Goal: Task Accomplishment & Management: Use online tool/utility

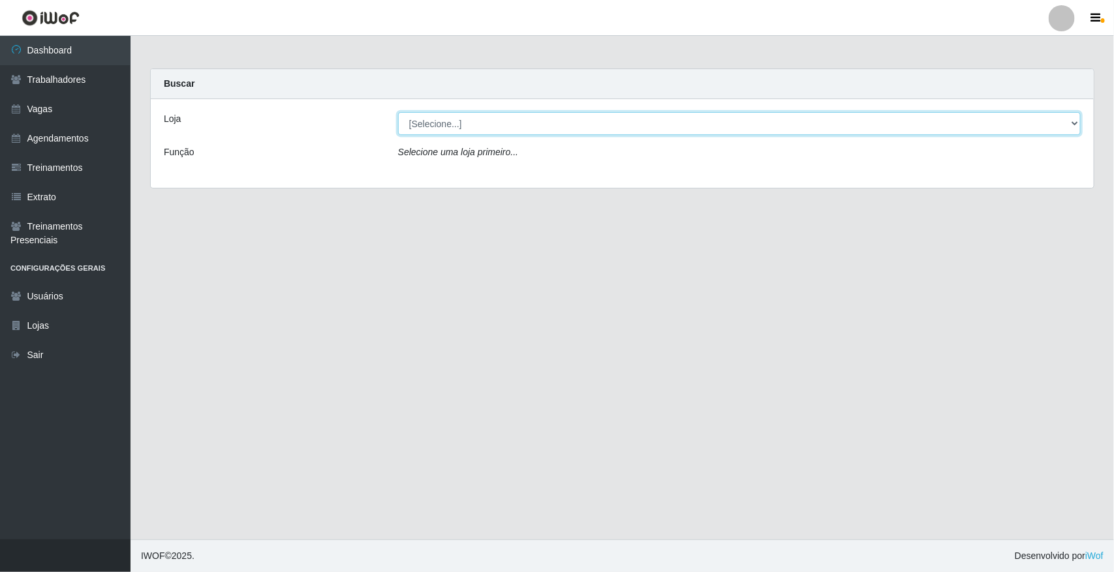
click at [420, 125] on select "[Selecione...] [GEOGRAPHIC_DATA]" at bounding box center [739, 123] width 683 height 23
select select "65"
click at [398, 112] on select "[Selecione...] [GEOGRAPHIC_DATA]" at bounding box center [739, 123] width 683 height 23
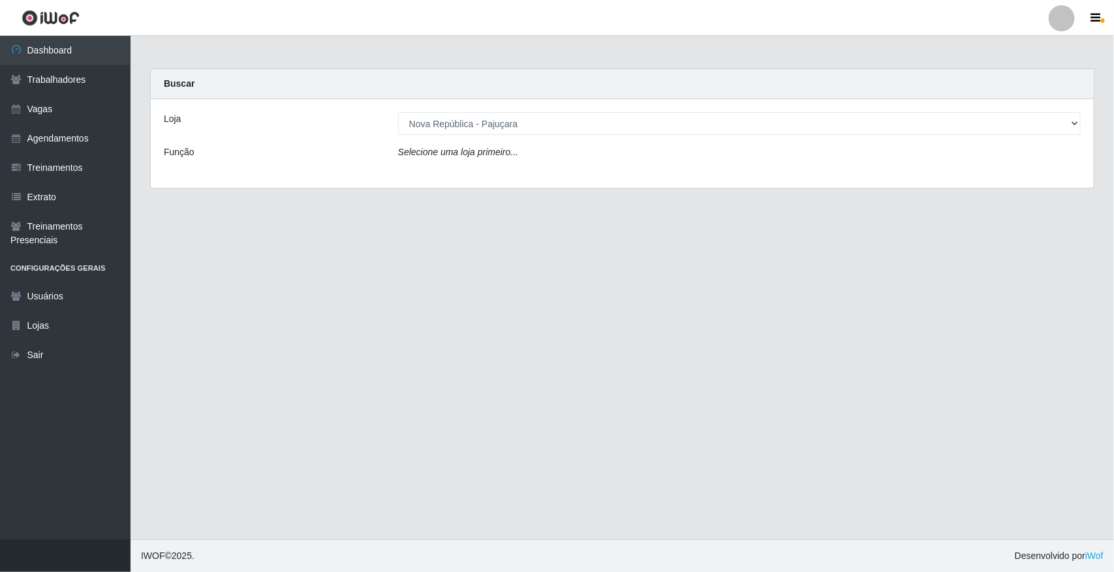
click at [414, 167] on div "Loja [Selecione...] Nova República - Pajuçara Função Selecione uma loja primeir…" at bounding box center [622, 143] width 943 height 89
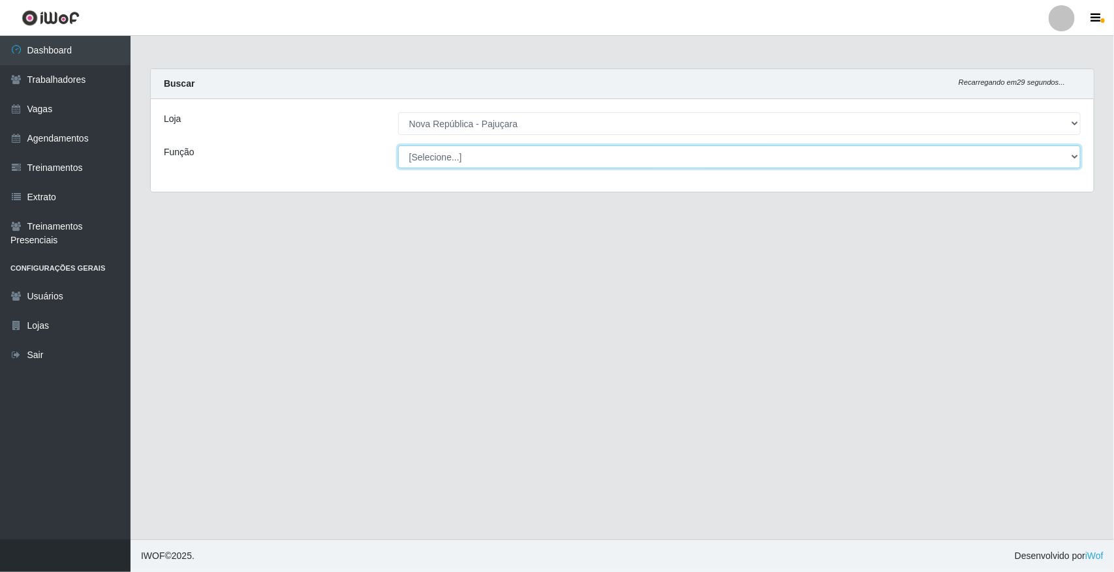
click at [419, 152] on select "[Selecione...] Balconista Operador de Caixa Repositor" at bounding box center [739, 157] width 683 height 23
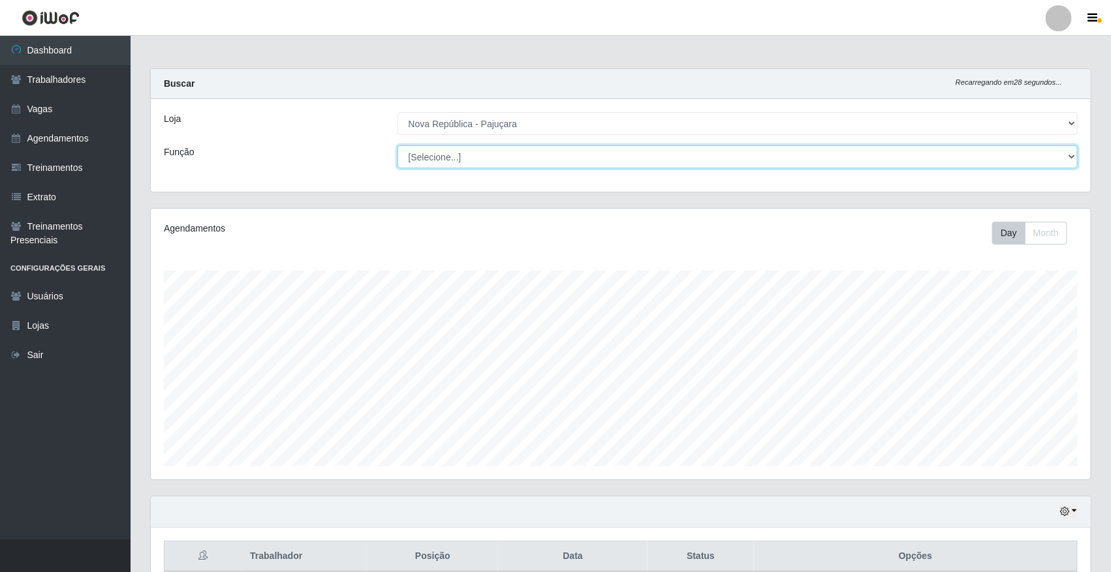
scroll to position [271, 940]
select select "22"
click at [397, 146] on select "[Selecione...] Balconista Operador de Caixa Repositor" at bounding box center [737, 157] width 681 height 23
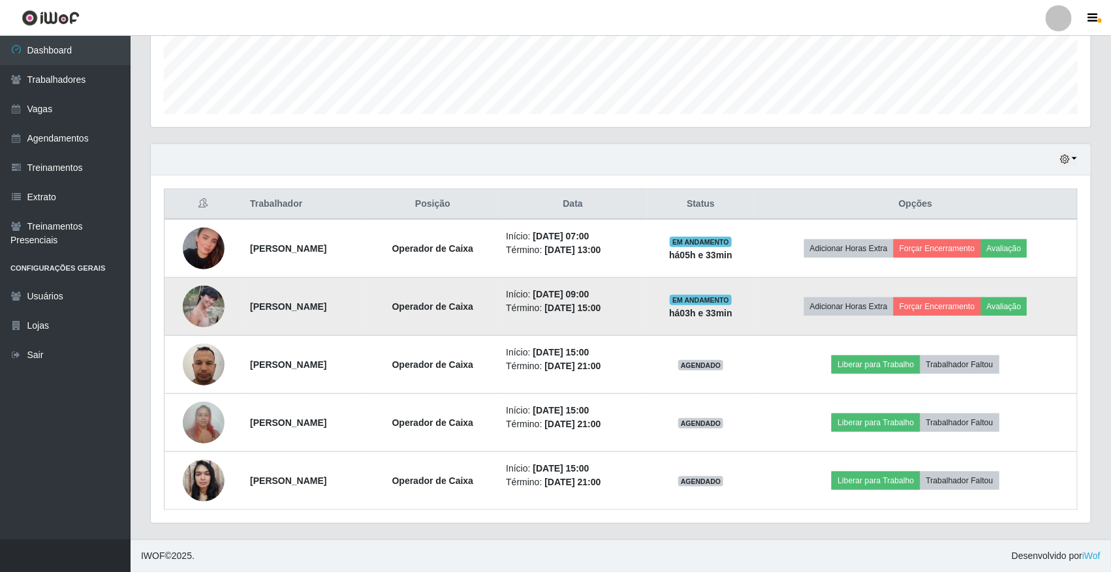
scroll to position [354, 0]
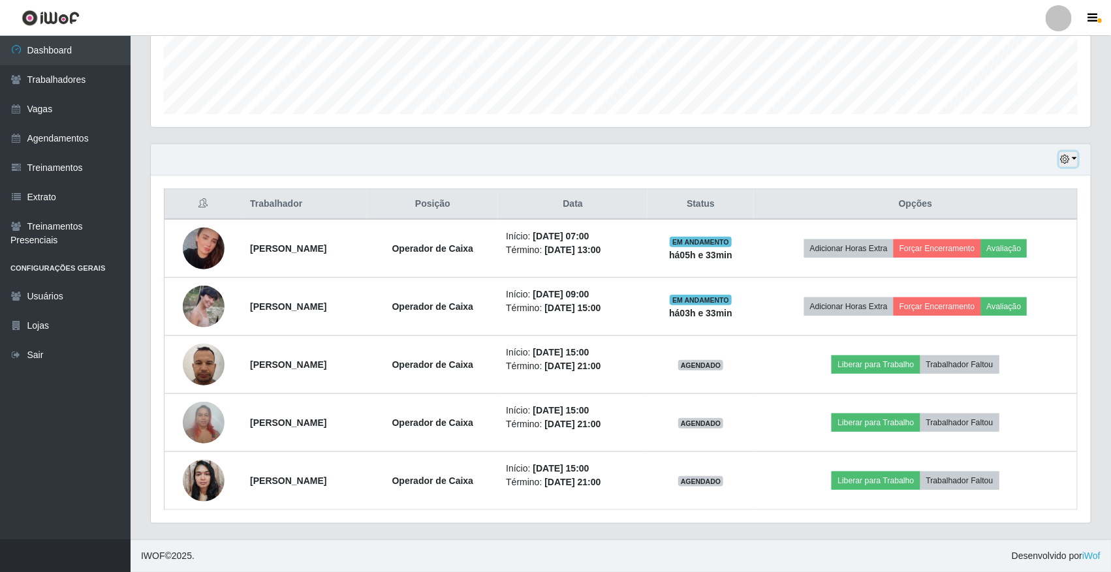
click at [1072, 152] on button "button" at bounding box center [1068, 159] width 18 height 15
click at [57, 102] on link "Vagas" at bounding box center [65, 109] width 131 height 29
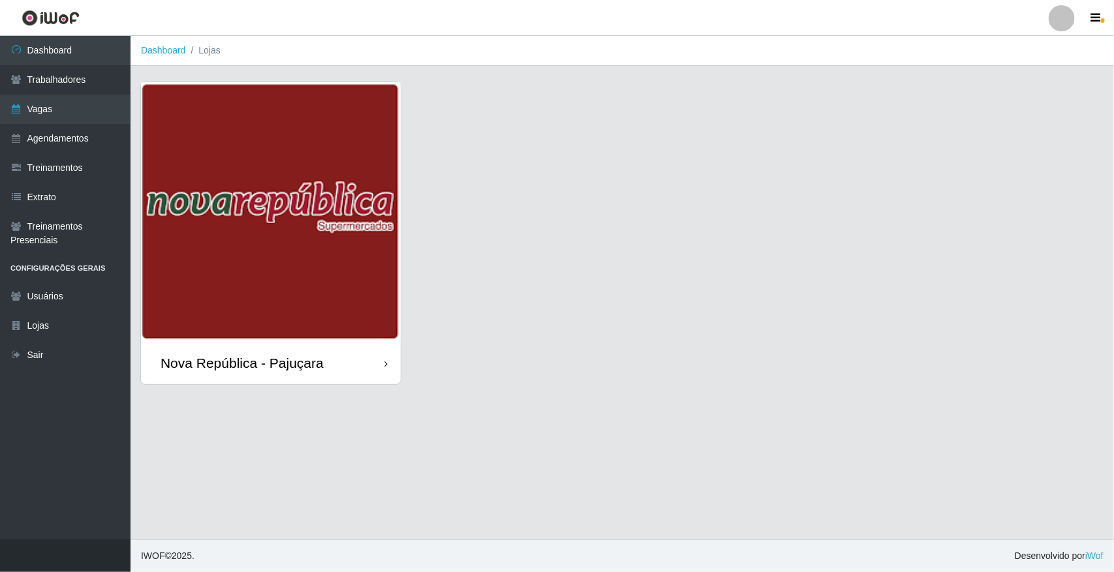
click at [160, 137] on img at bounding box center [271, 212] width 260 height 260
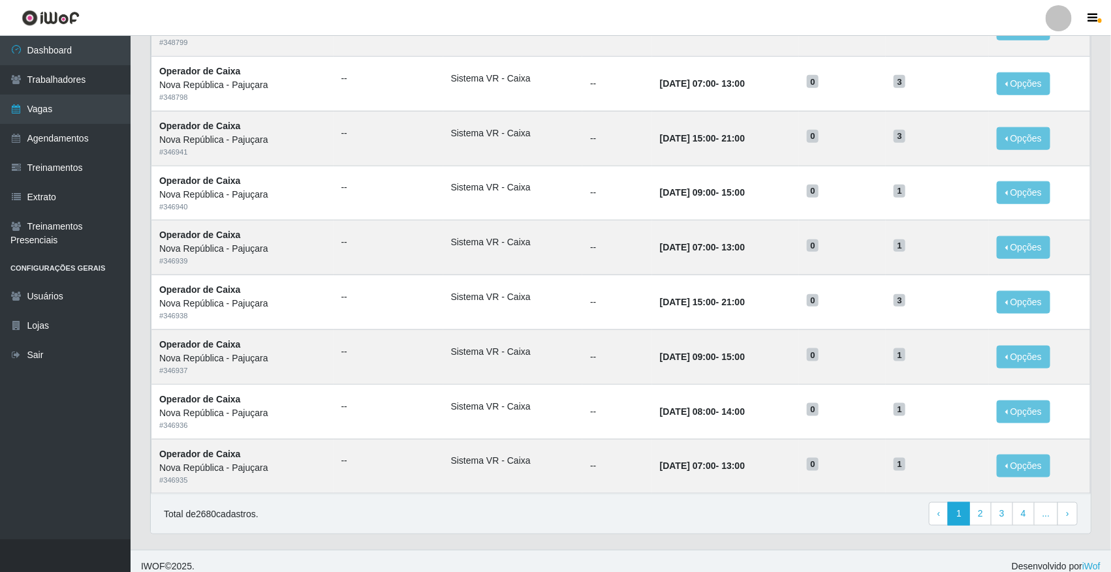
scroll to position [536, 0]
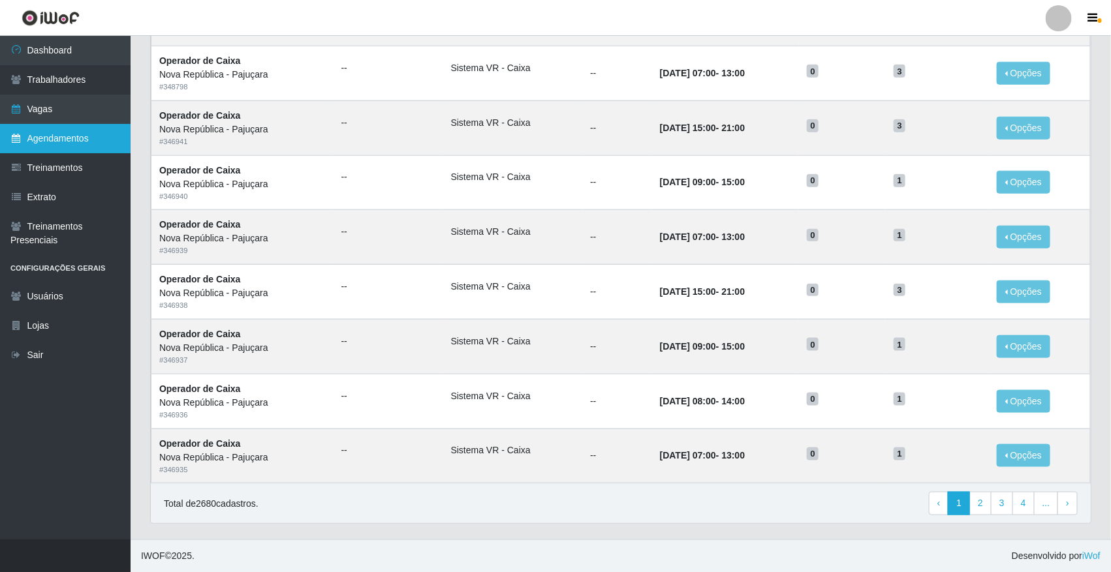
click at [49, 144] on link "Agendamentos" at bounding box center [65, 138] width 131 height 29
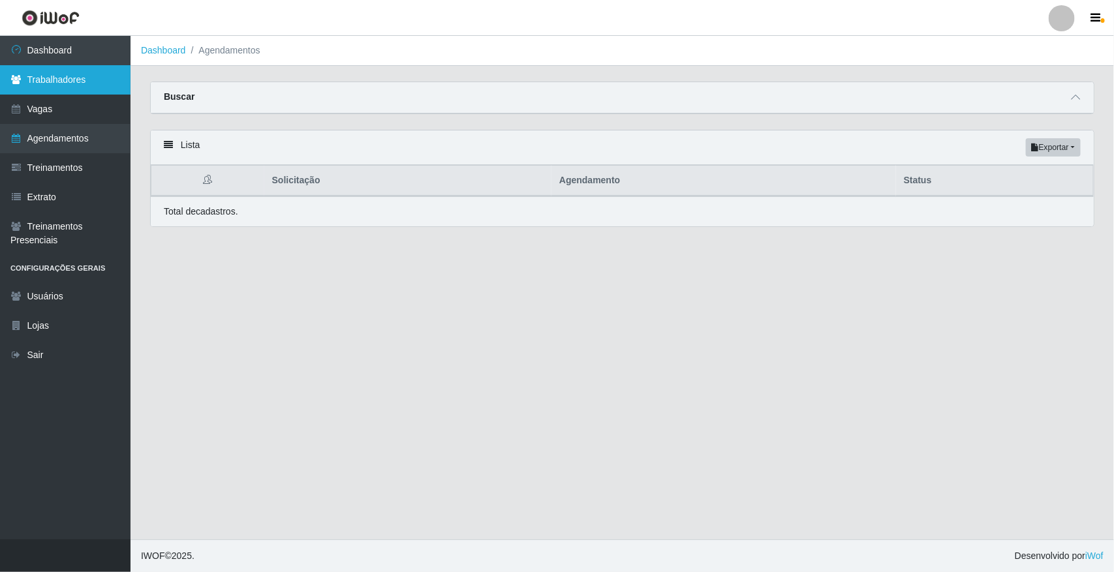
click at [89, 88] on link "Trabalhadores" at bounding box center [65, 79] width 131 height 29
